Goal: Communication & Community: Participate in discussion

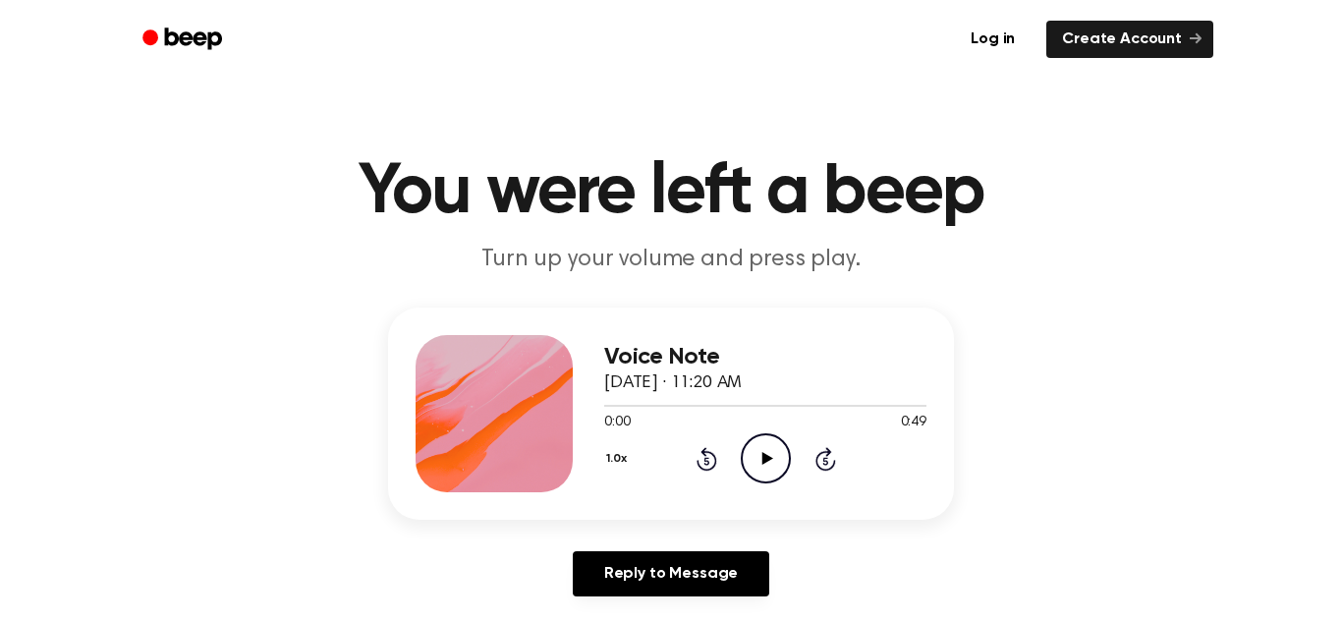
click at [760, 454] on icon "Play Audio" at bounding box center [766, 458] width 50 height 50
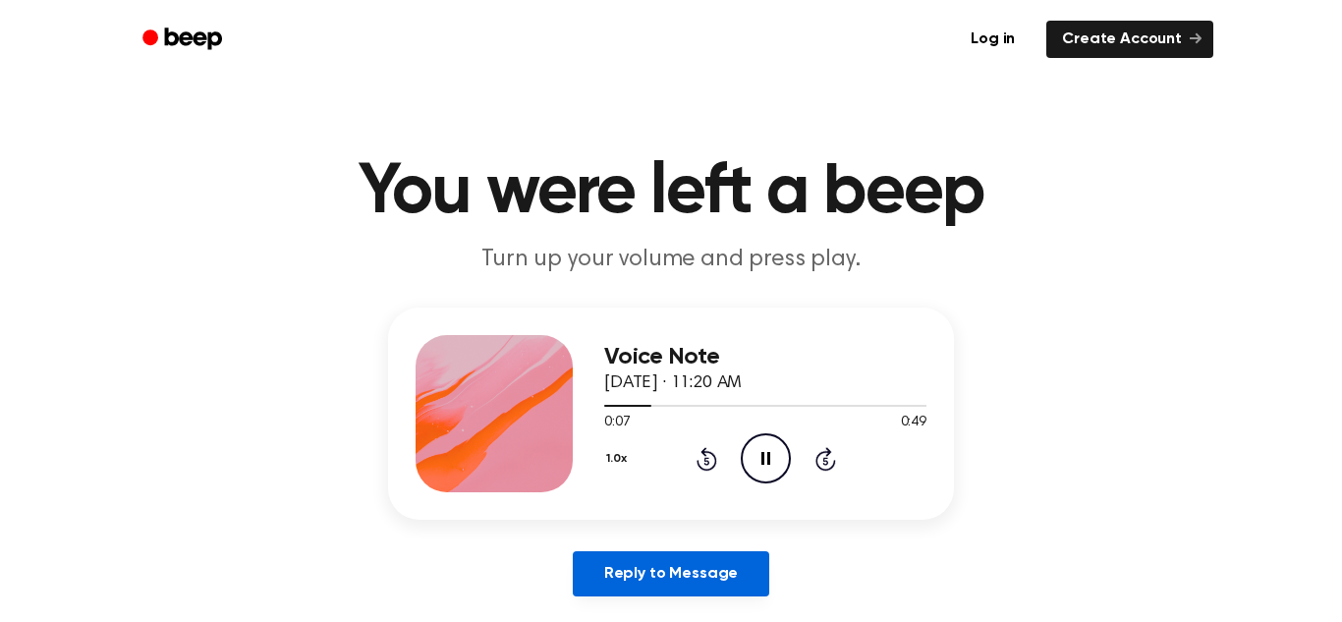
click at [633, 582] on link "Reply to Message" at bounding box center [671, 573] width 197 height 45
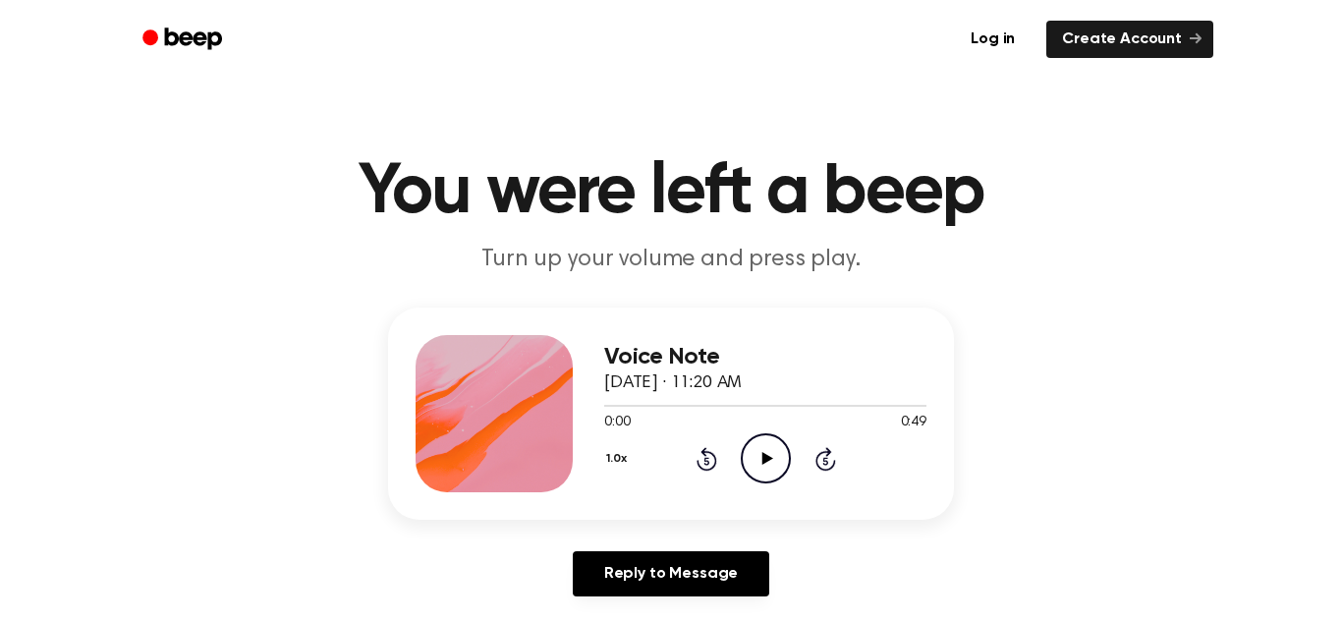
click at [751, 441] on icon "Play Audio" at bounding box center [766, 458] width 50 height 50
